Goal: Find specific page/section: Find specific page/section

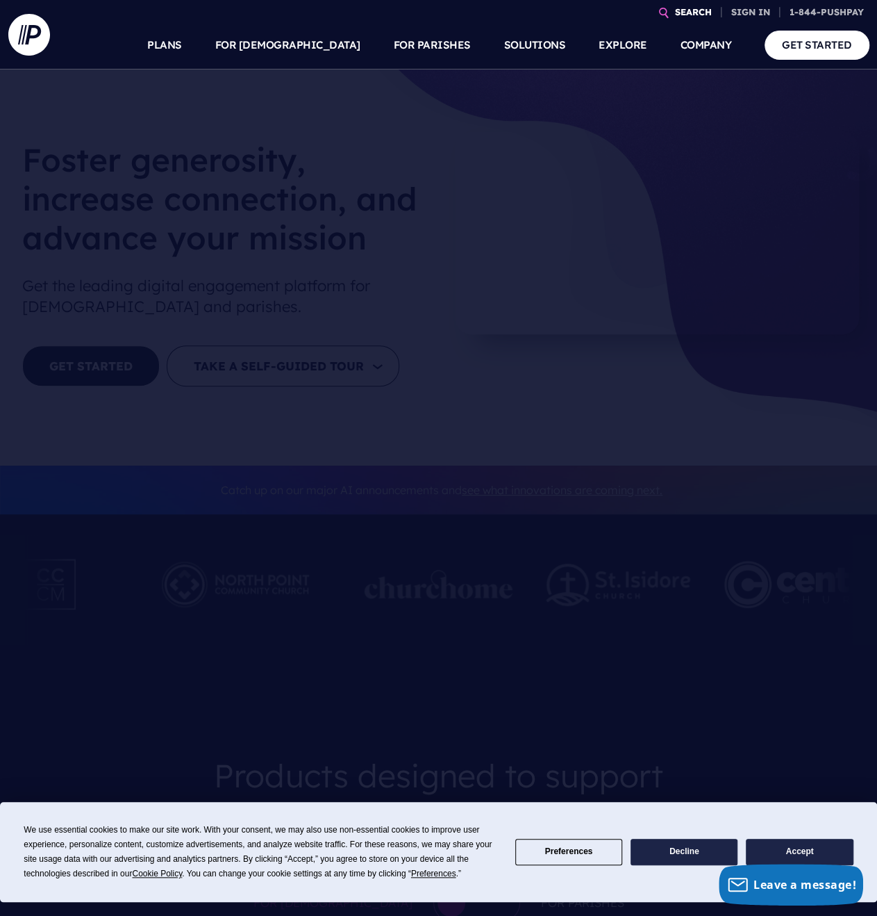
click at [680, 12] on link "SEARCH" at bounding box center [694, 12] width 48 height 24
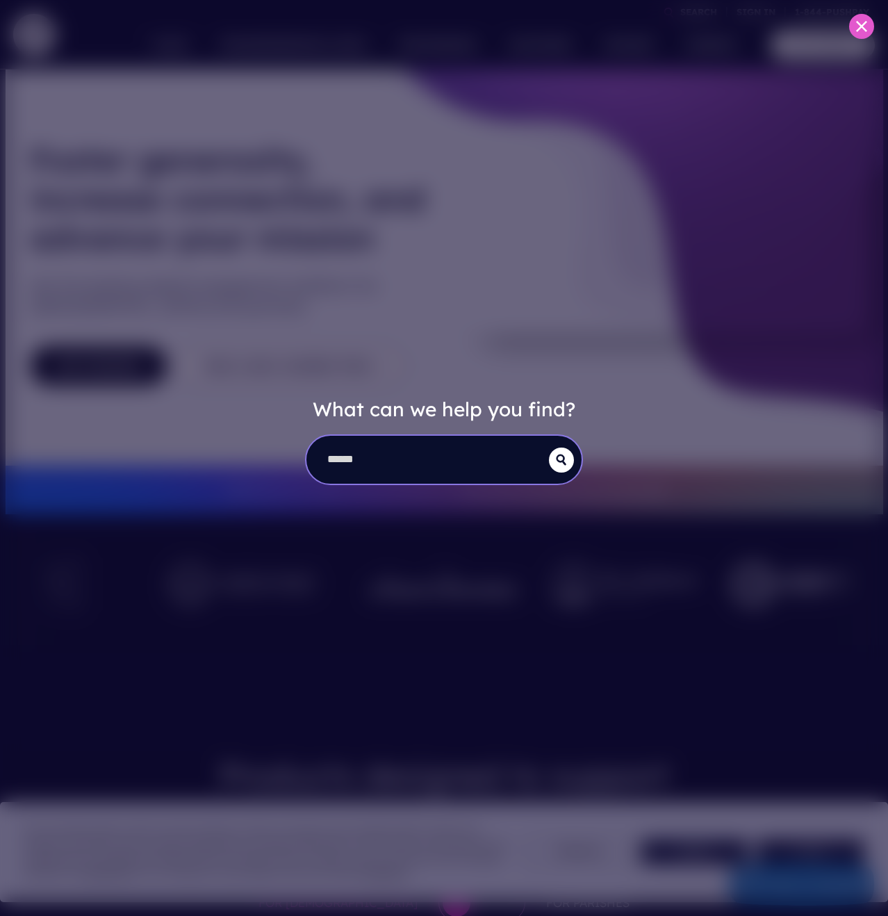
click at [372, 469] on input "search" at bounding box center [427, 460] width 242 height 48
type input "**********"
click at [549, 447] on button "submit" at bounding box center [561, 459] width 25 height 25
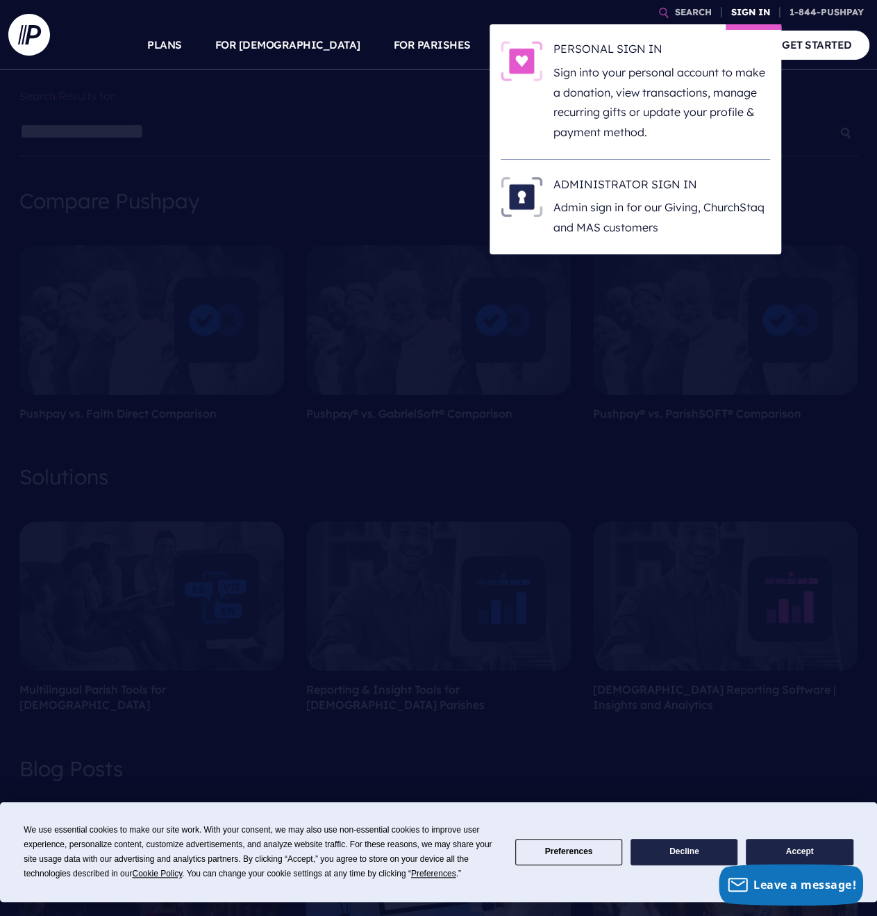
click at [740, 11] on link "SIGN IN" at bounding box center [751, 12] width 50 height 24
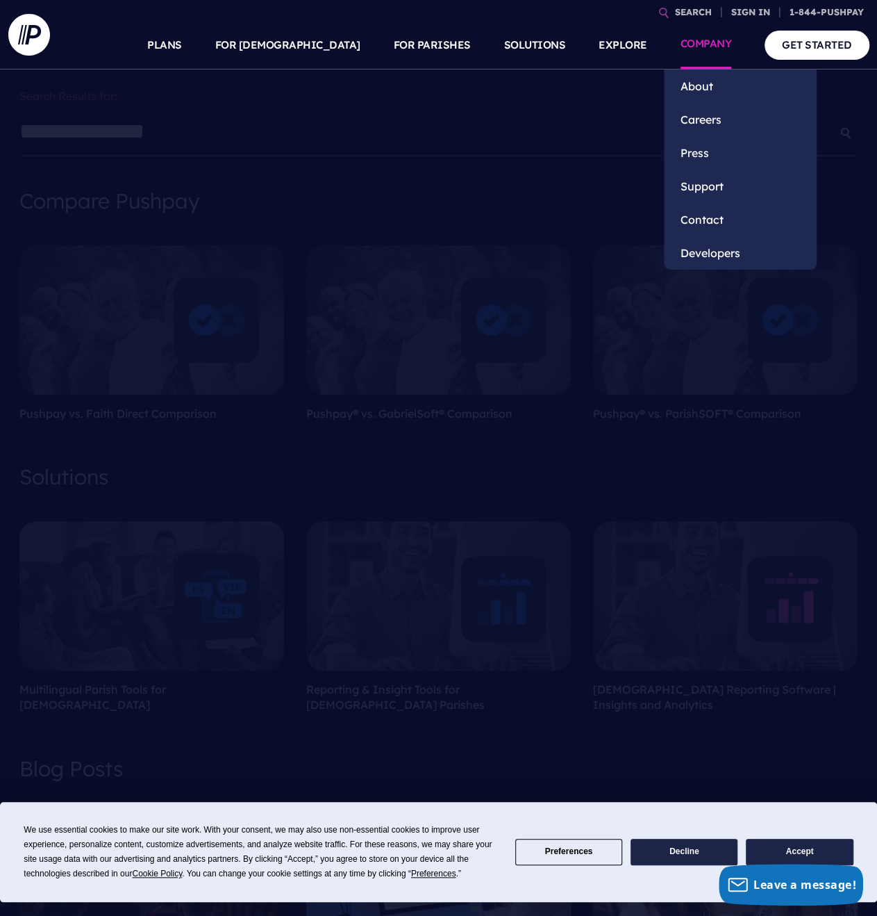
click at [747, 22] on li "COMPANY About Careers Press" at bounding box center [706, 45] width 85 height 49
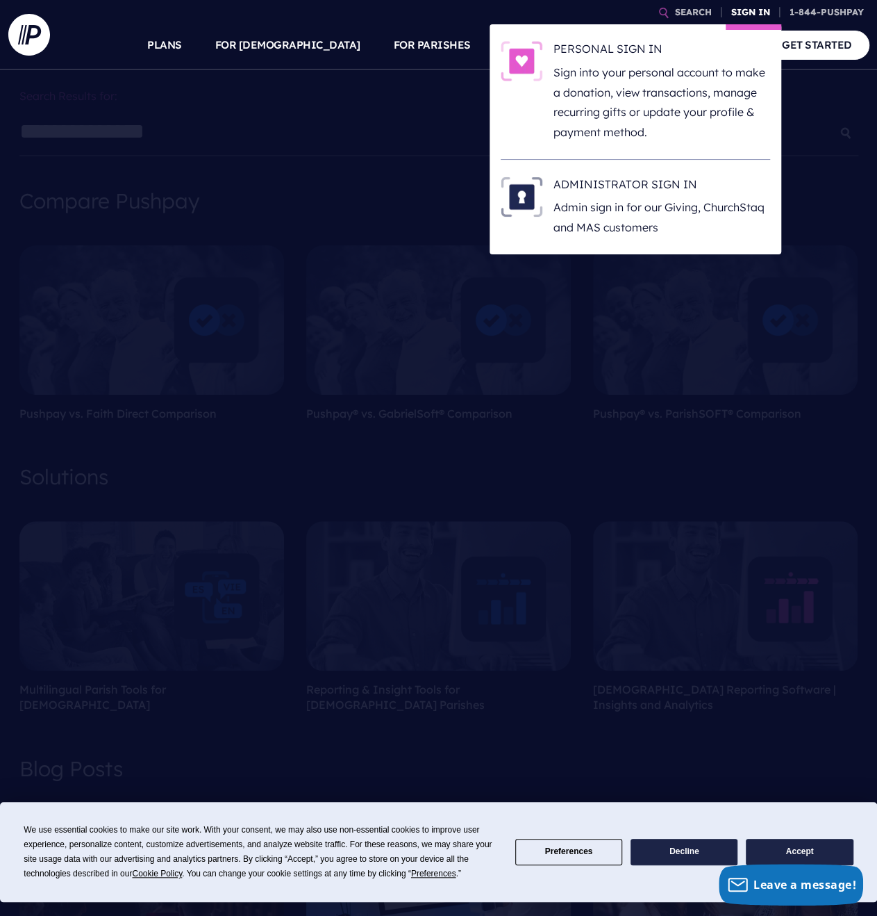
click at [747, 15] on link "SIGN IN" at bounding box center [751, 12] width 50 height 24
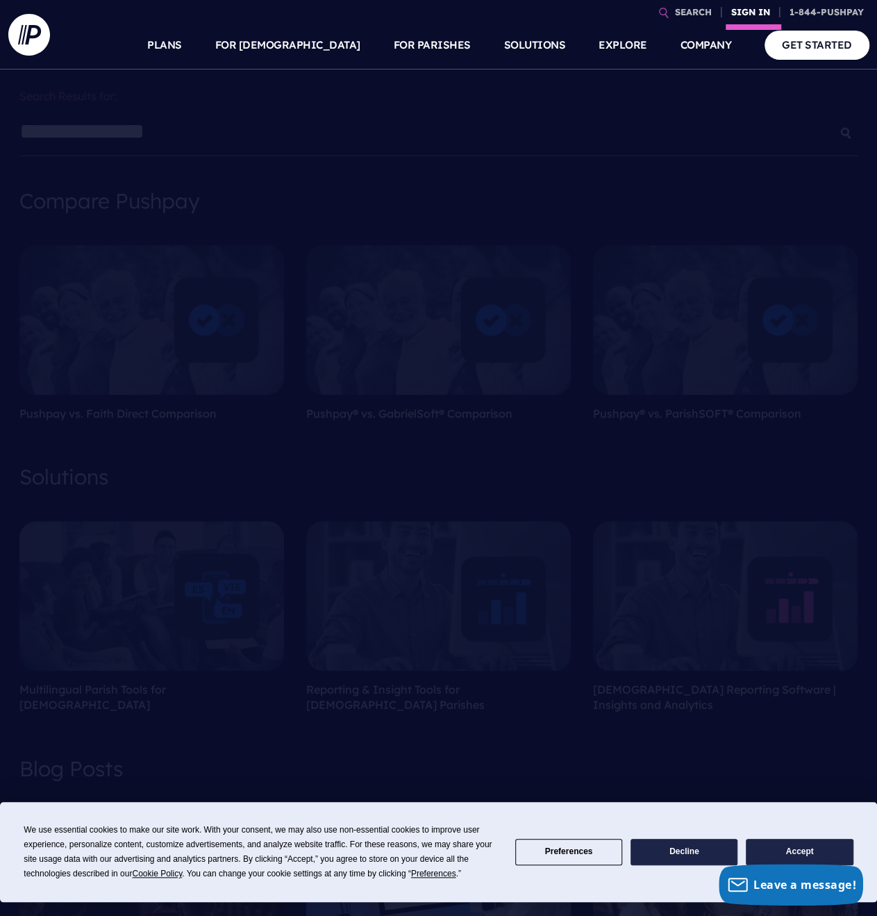
click at [747, 12] on link "SIGN IN" at bounding box center [751, 12] width 50 height 24
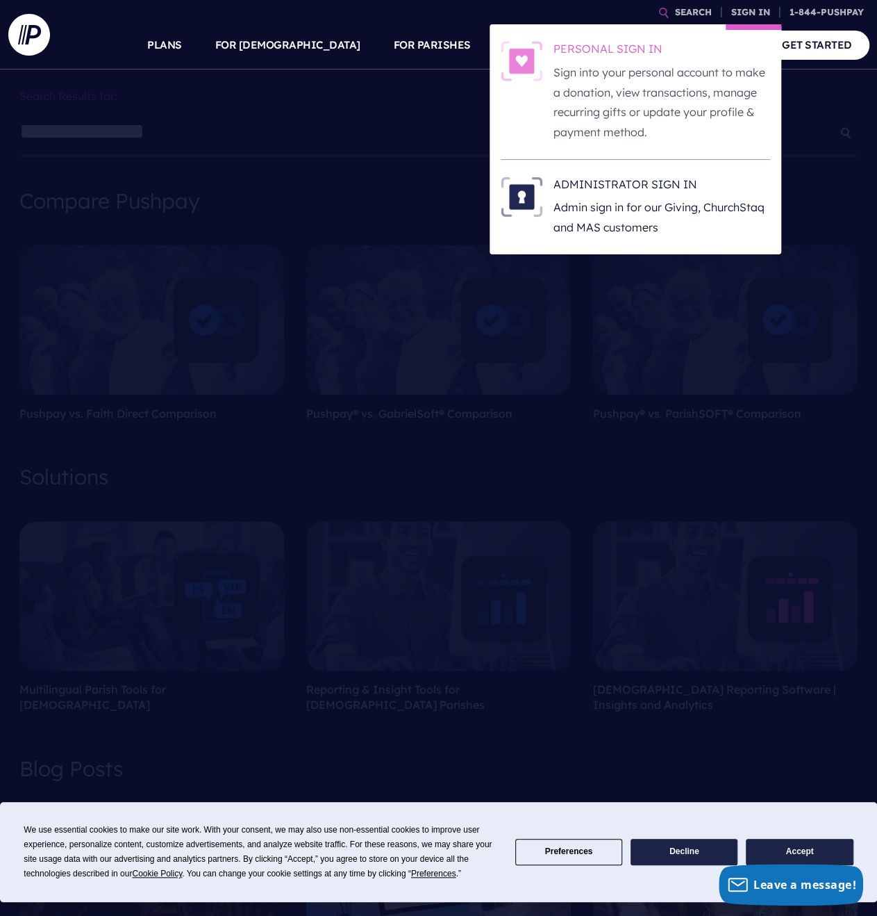
click at [669, 88] on p "Sign into your personal account to make a donation, view transactions, manage r…" at bounding box center [662, 103] width 217 height 80
